Goal: Information Seeking & Learning: Learn about a topic

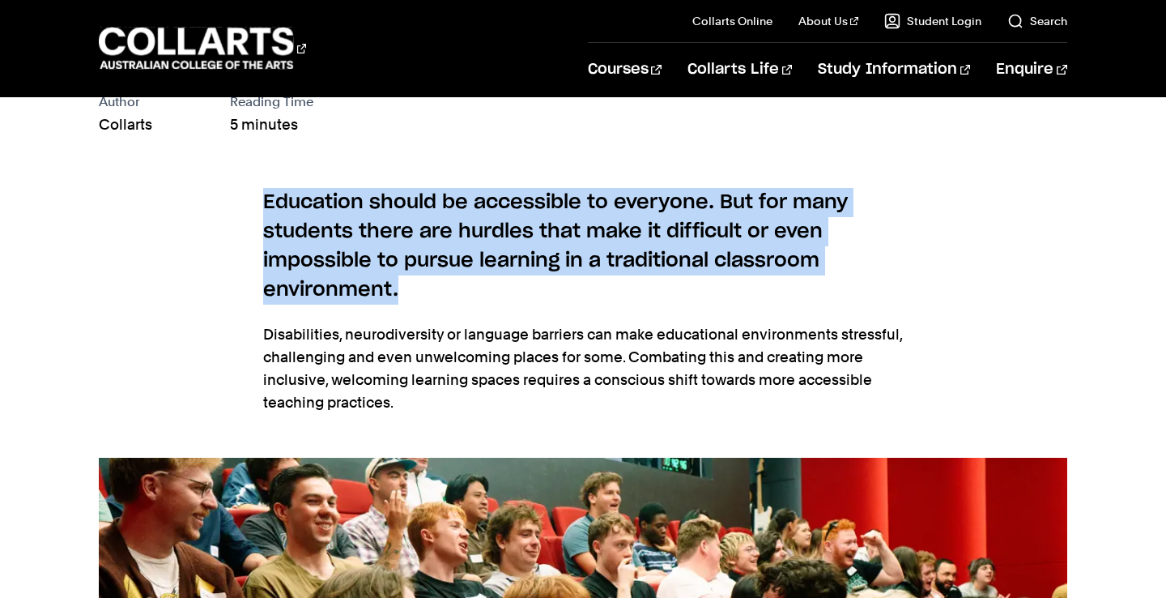
click at [534, 288] on section "Education should be accessible to everyone. But for many students there are hur…" at bounding box center [583, 310] width 640 height 296
click at [534, 287] on h6 "Education should be accessible to everyone. But for many students there are hur…" at bounding box center [583, 246] width 640 height 117
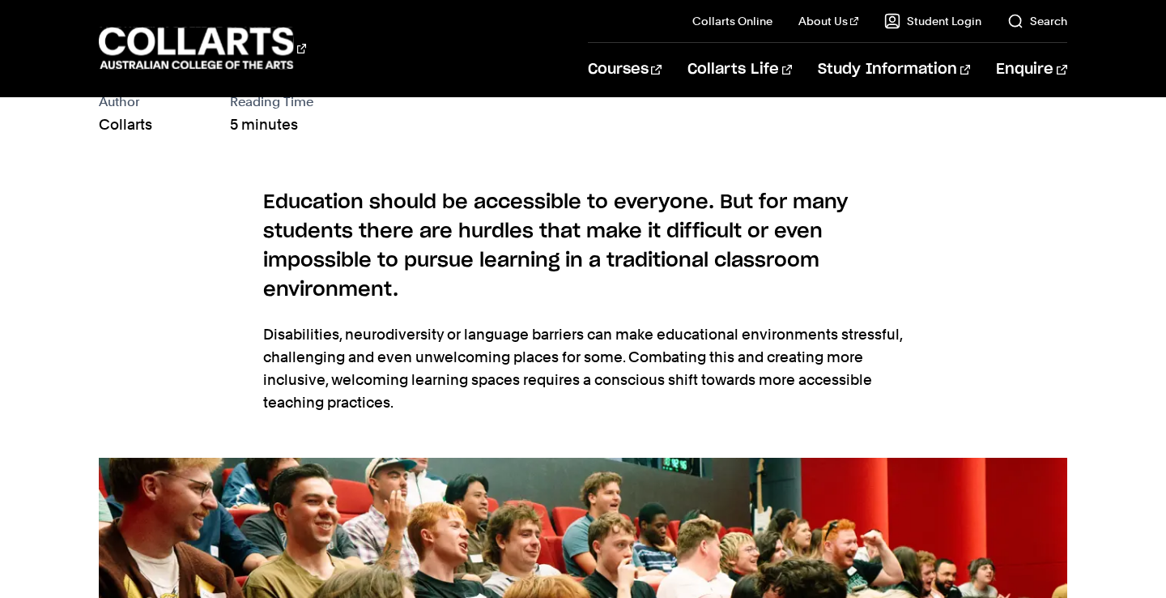
drag, startPoint x: 534, startPoint y: 287, endPoint x: 335, endPoint y: 134, distance: 251.1
click at [335, 134] on div "Author Collarts Reading Time 5 minutes" at bounding box center [583, 113] width 968 height 45
drag, startPoint x: 335, startPoint y: 134, endPoint x: 433, endPoint y: 396, distance: 280.1
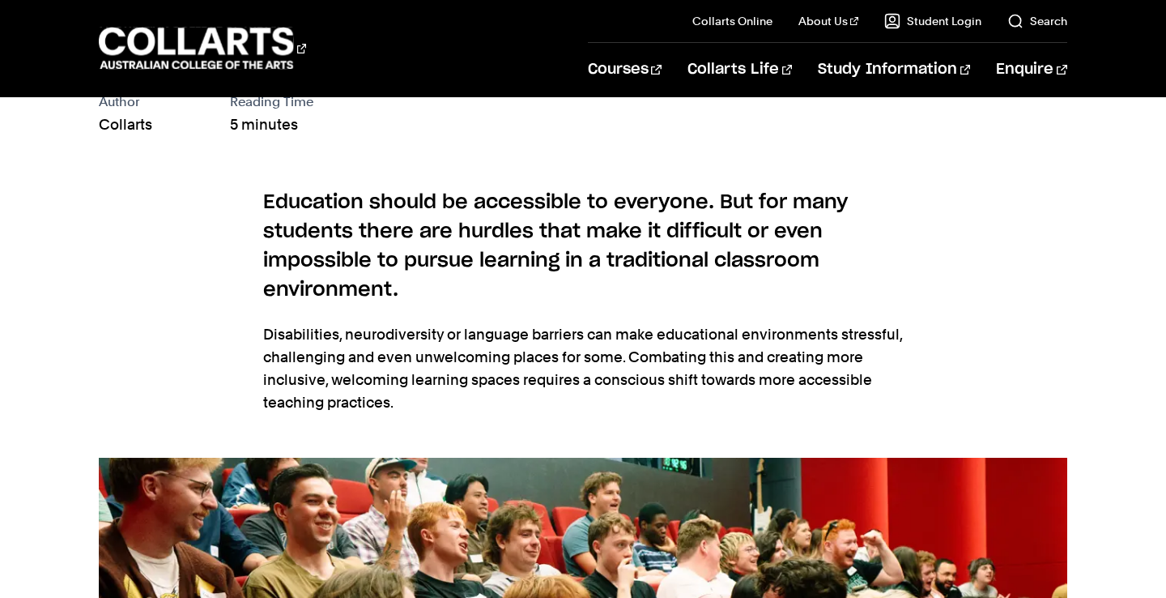
click at [433, 396] on p "Disabilities, neurodiversity or language barriers can make educational environm…" at bounding box center [583, 368] width 640 height 91
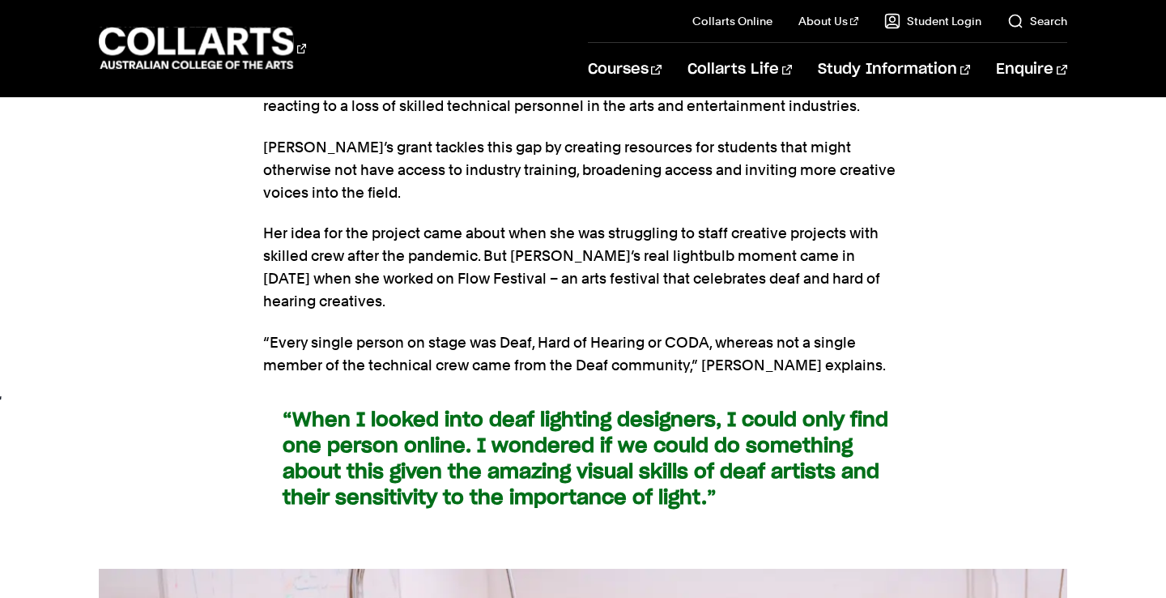
scroll to position [2072, 0]
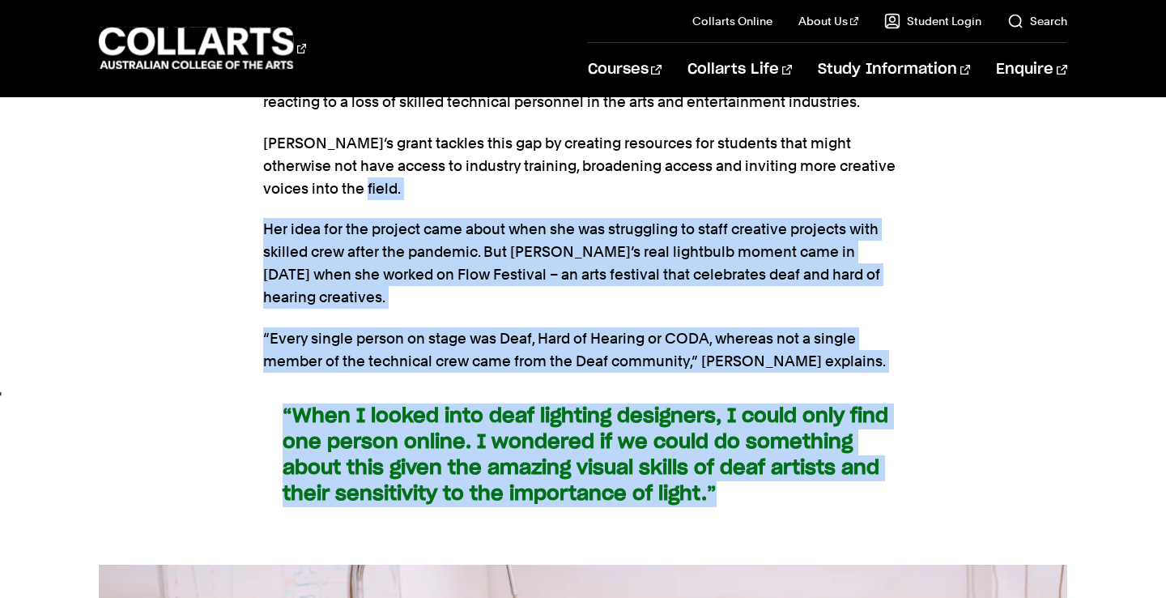
drag, startPoint x: 643, startPoint y: 180, endPoint x: 790, endPoint y: 479, distance: 332.8
click at [790, 479] on section "How can teachers make education a more inclusive experience? Educational instit…" at bounding box center [583, 100] width 640 height 928
click at [790, 479] on blockquote "“When I looked into deaf lighting designers, I could only find one person onlin…" at bounding box center [583, 455] width 640 height 104
drag, startPoint x: 790, startPoint y: 479, endPoint x: 709, endPoint y: 191, distance: 298.7
click at [709, 191] on section "How can teachers make education a more inclusive experience? Educational instit…" at bounding box center [583, 100] width 640 height 928
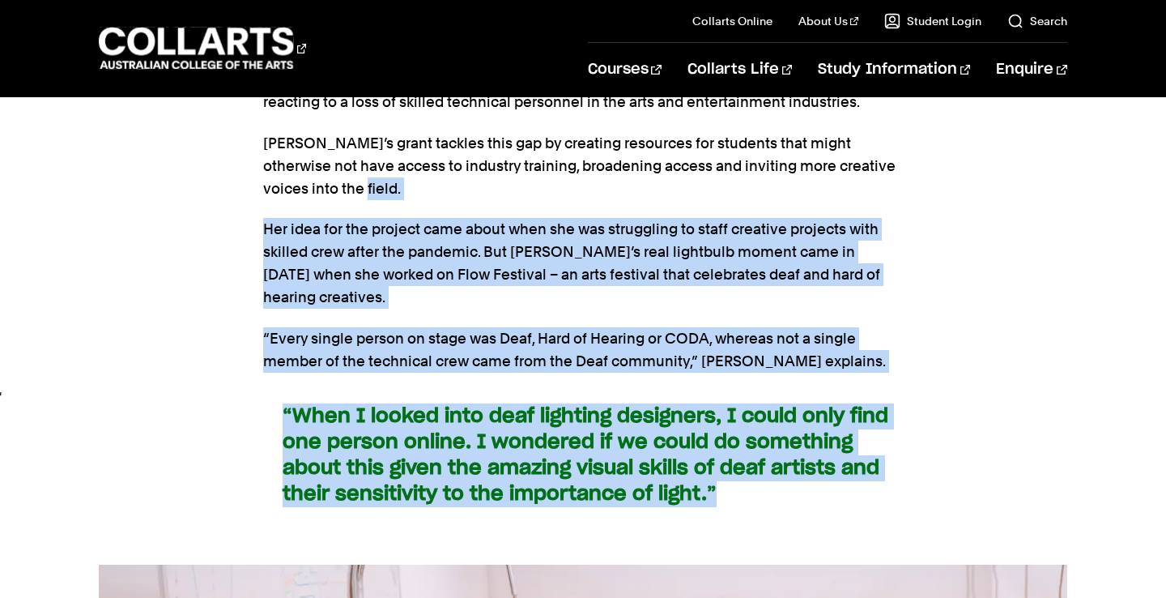
click at [709, 191] on p "[PERSON_NAME]’s grant tackles this gap by creating resources for students that …" at bounding box center [583, 166] width 640 height 68
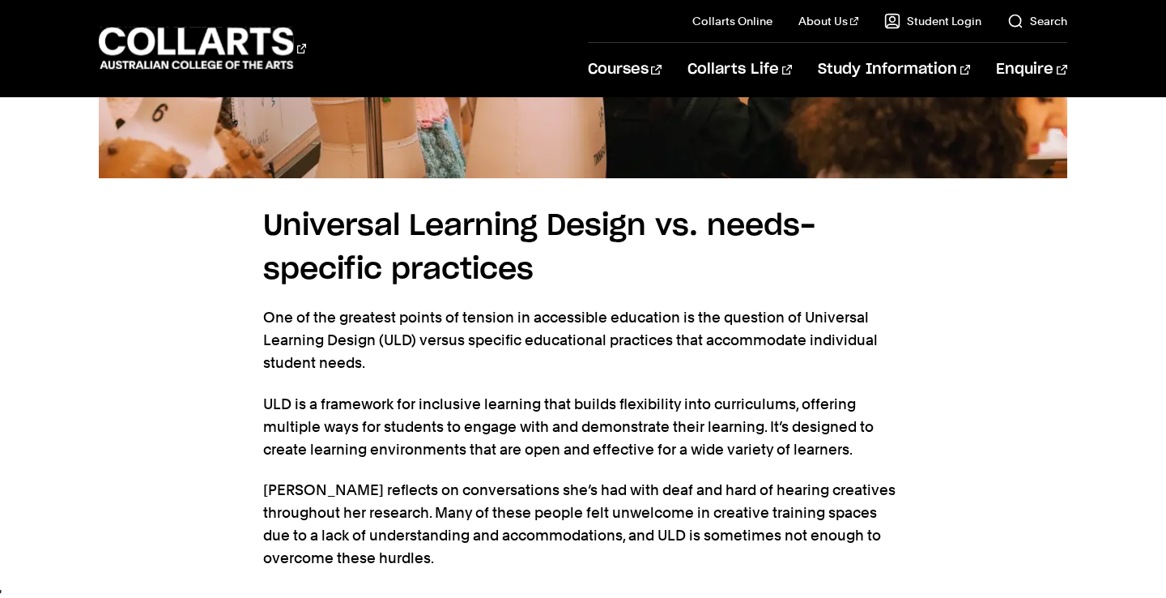
scroll to position [2895, 0]
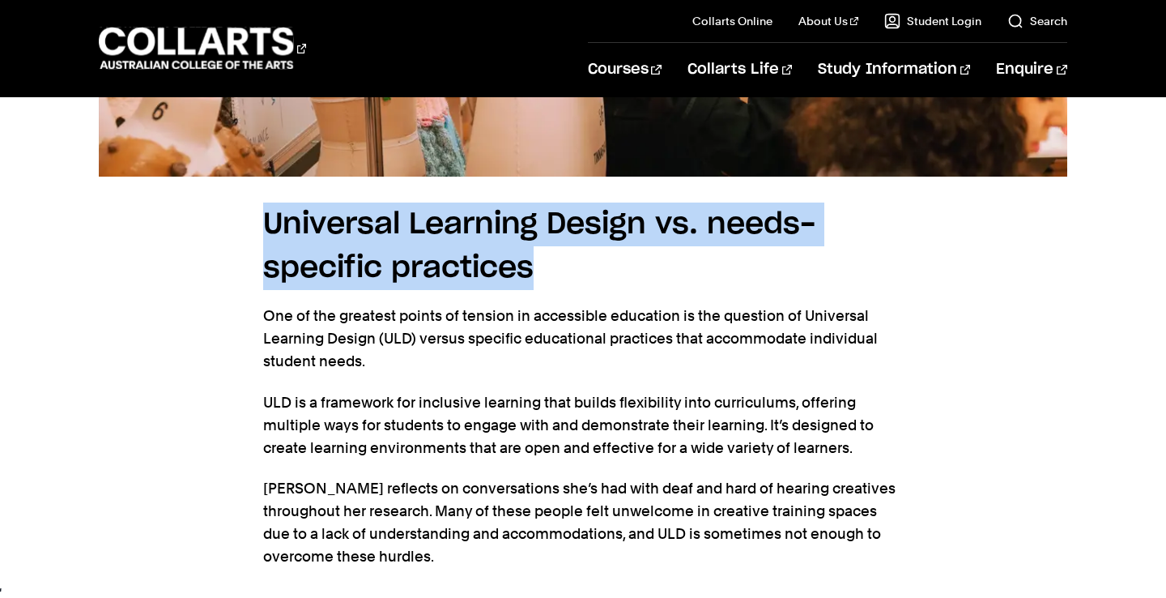
drag, startPoint x: 749, startPoint y: 258, endPoint x: 701, endPoint y: 162, distance: 106.8
click at [702, 177] on section "Universal Learning Design vs. needs-specific practices One of the greatest poin…" at bounding box center [583, 521] width 640 height 688
click at [701, 177] on section "Universal Learning Design vs. needs-specific practices One of the greatest poin…" at bounding box center [583, 521] width 640 height 688
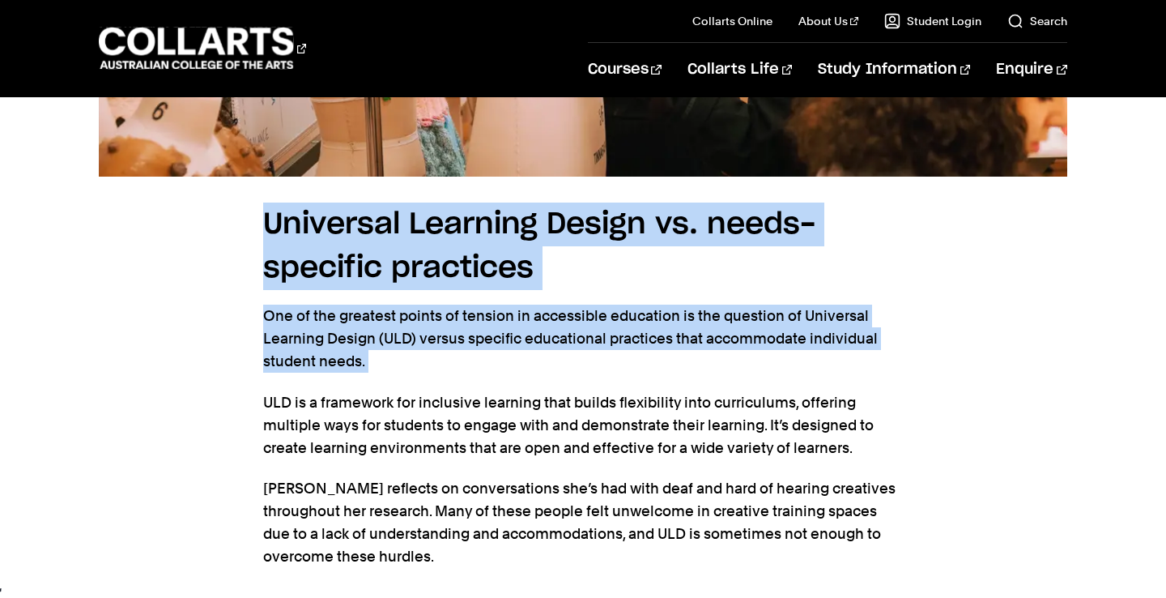
drag, startPoint x: 701, startPoint y: 162, endPoint x: 712, endPoint y: 351, distance: 189.8
click at [713, 351] on section "Universal Learning Design vs. needs-specific practices One of the greatest poin…" at bounding box center [583, 521] width 640 height 688
click at [712, 351] on section "Universal Learning Design vs. needs-specific practices One of the greatest poin…" at bounding box center [583, 521] width 640 height 688
drag, startPoint x: 712, startPoint y: 351, endPoint x: 658, endPoint y: 176, distance: 183.7
click at [658, 177] on section "Universal Learning Design vs. needs-specific practices One of the greatest poin…" at bounding box center [583, 521] width 640 height 688
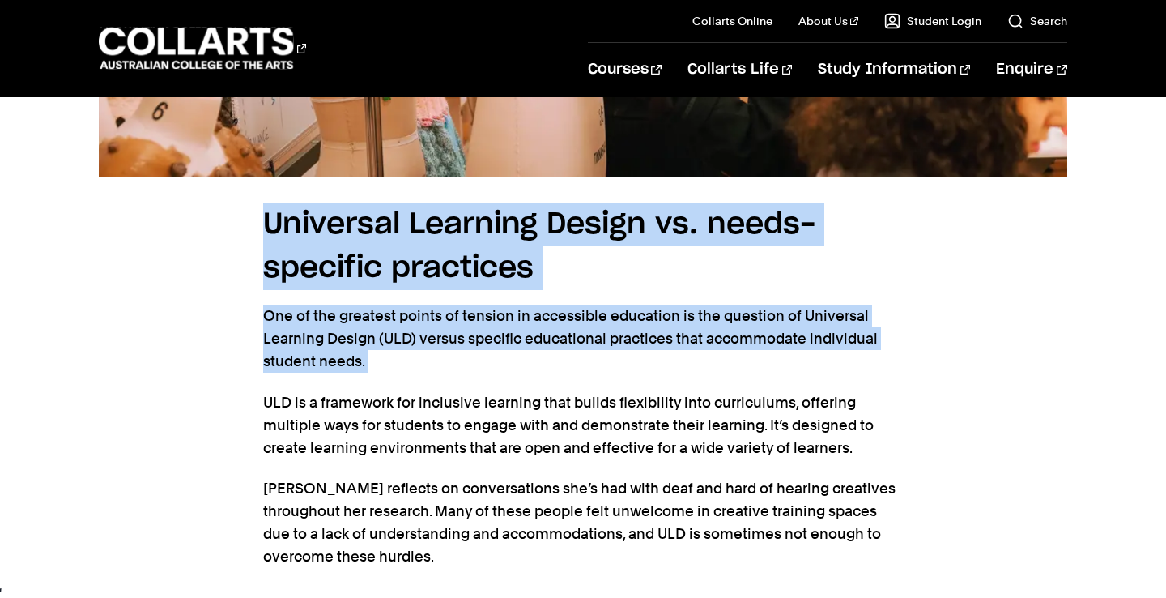
click at [657, 177] on section "Universal Learning Design vs. needs-specific practices One of the greatest poin…" at bounding box center [583, 521] width 640 height 688
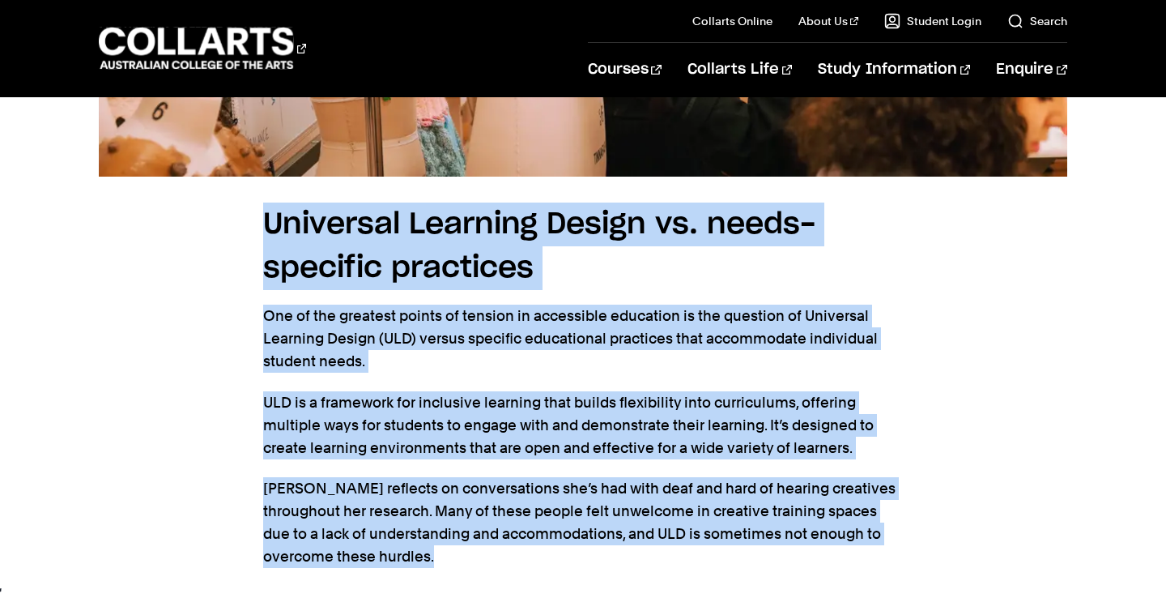
drag, startPoint x: 657, startPoint y: 176, endPoint x: 741, endPoint y: 555, distance: 388.3
click at [741, 555] on section "Universal Learning Design vs. needs-specific practices One of the greatest poin…" at bounding box center [583, 521] width 640 height 688
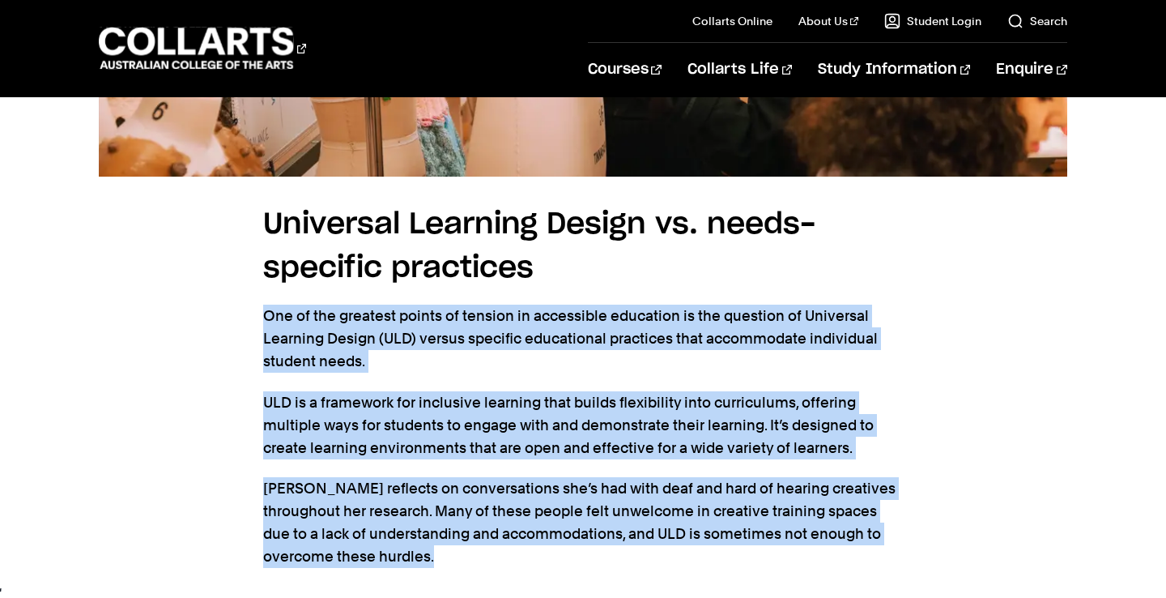
drag, startPoint x: 741, startPoint y: 555, endPoint x: 645, endPoint y: 262, distance: 308.6
click at [645, 261] on section "Universal Learning Design vs. needs-specific practices One of the greatest poin…" at bounding box center [583, 521] width 640 height 688
click at [645, 262] on h4 "Universal Learning Design vs. needs-specific practices" at bounding box center [583, 245] width 640 height 87
drag, startPoint x: 645, startPoint y: 262, endPoint x: 714, endPoint y: 554, distance: 300.5
click at [714, 554] on section "Universal Learning Design vs. needs-specific practices One of the greatest poin…" at bounding box center [583, 521] width 640 height 688
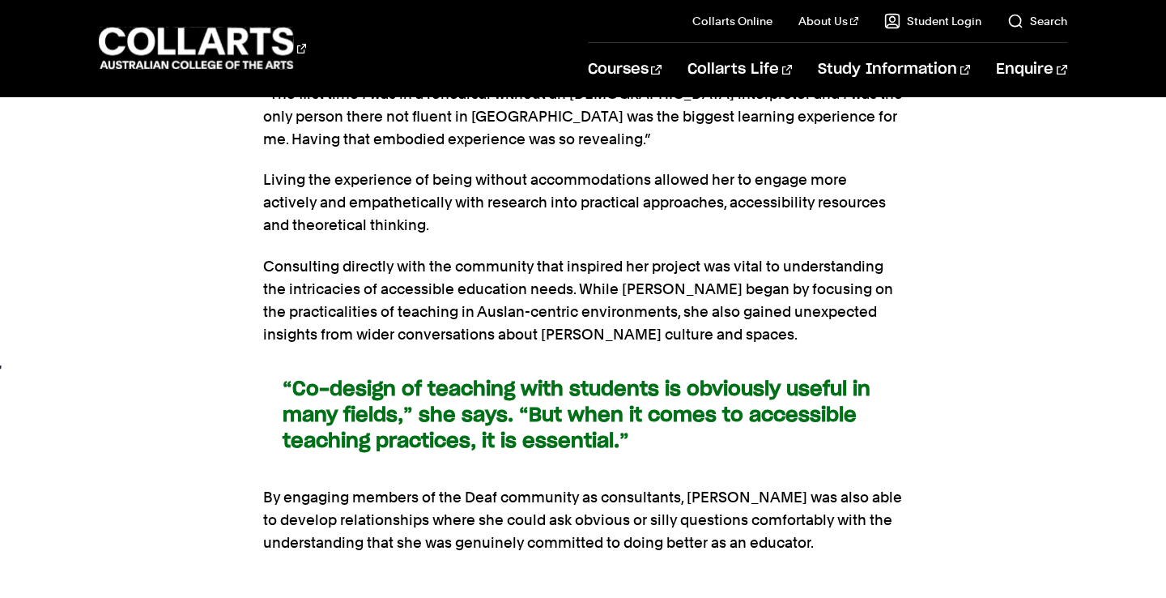
scroll to position [4330, 0]
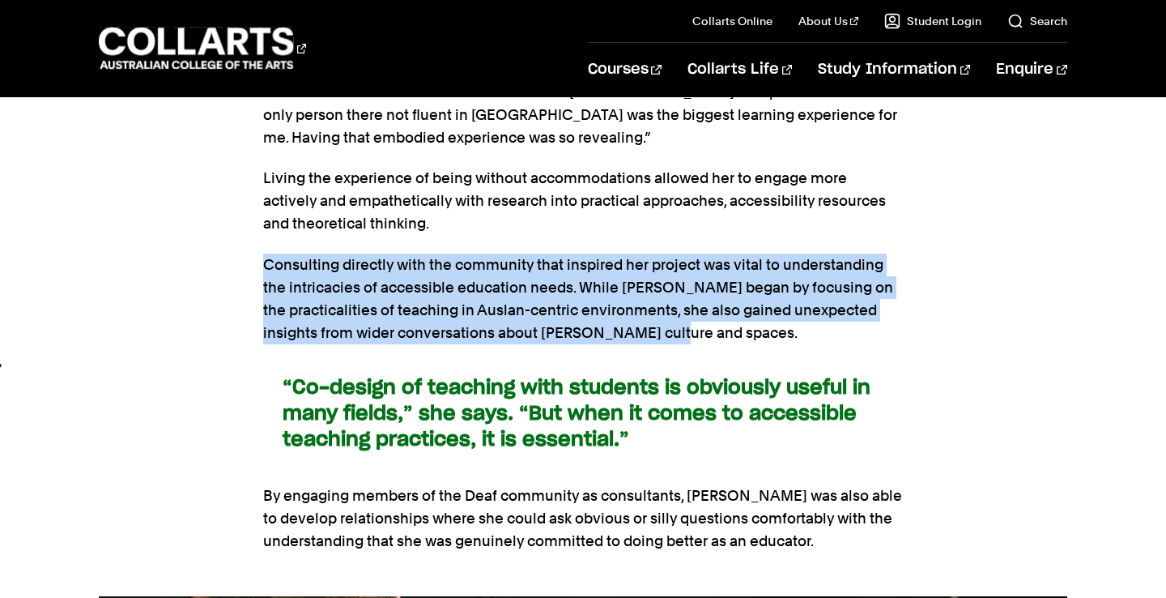
drag, startPoint x: 764, startPoint y: 284, endPoint x: 718, endPoint y: 198, distance: 97.8
click at [718, 198] on section "The importance of consultation and co-design with communities [PERSON_NAME]’s f…" at bounding box center [583, 231] width 640 height 730
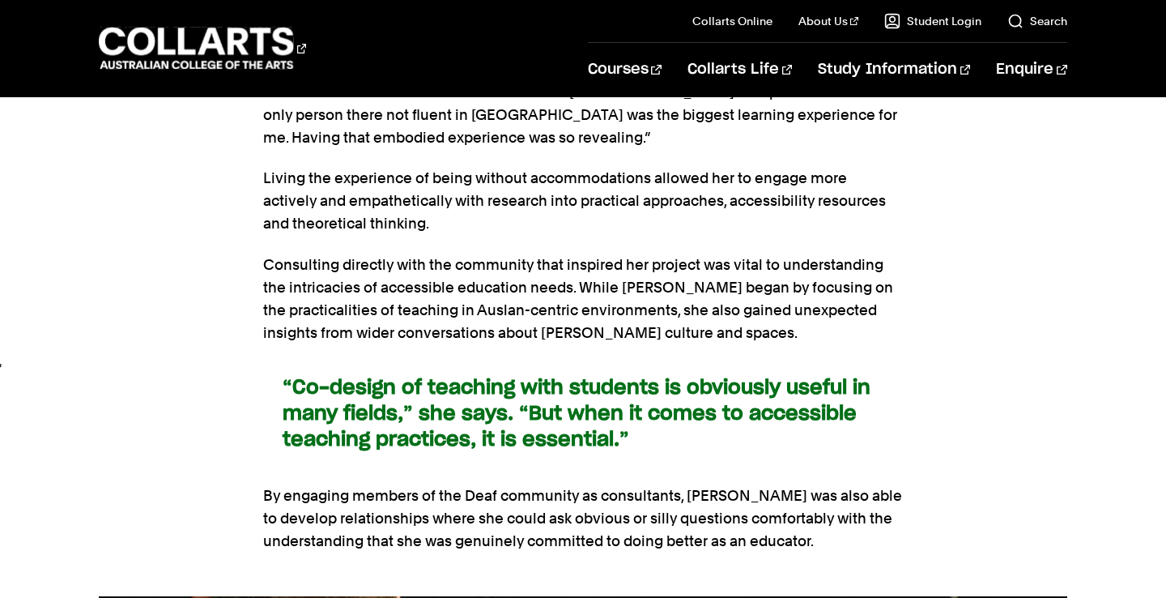
click at [718, 198] on section "The importance of consultation and co-design with communities [PERSON_NAME]’s f…" at bounding box center [583, 231] width 640 height 730
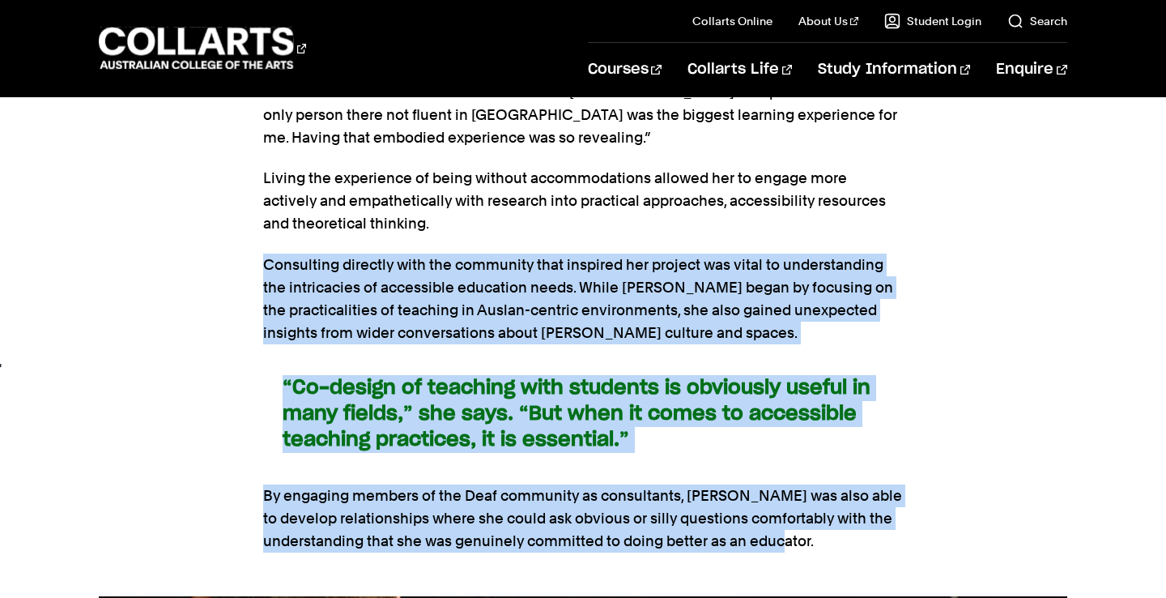
drag, startPoint x: 718, startPoint y: 198, endPoint x: 829, endPoint y: 492, distance: 314.2
click at [829, 492] on section "The importance of consultation and co-design with communities [PERSON_NAME]’s f…" at bounding box center [583, 231] width 640 height 730
click at [829, 492] on p "By engaging members of the Deaf community as consultants, [PERSON_NAME] was als…" at bounding box center [583, 518] width 640 height 68
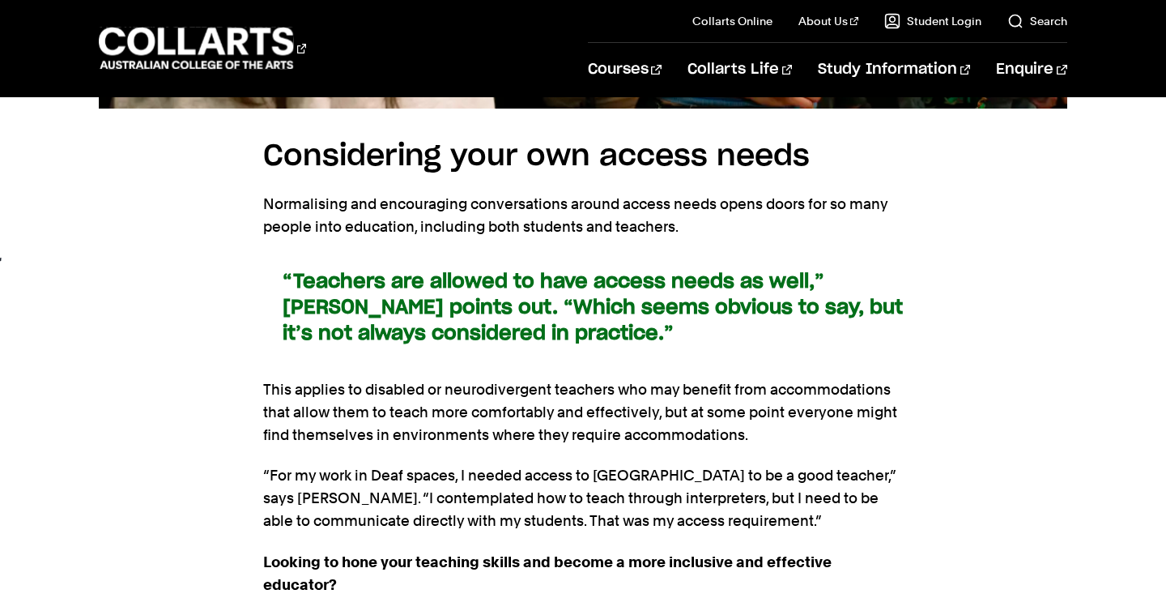
scroll to position [5259, 0]
